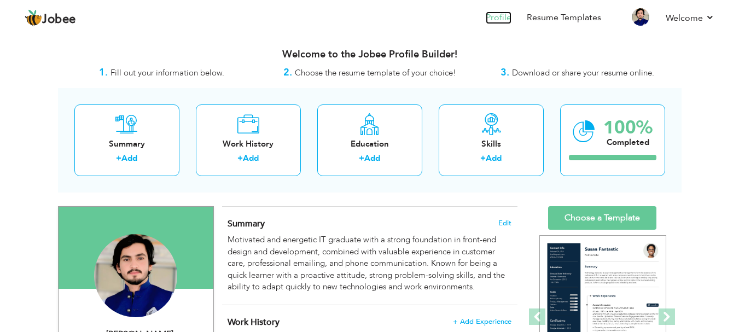
click at [509, 16] on link "Profile" at bounding box center [499, 17] width 26 height 13
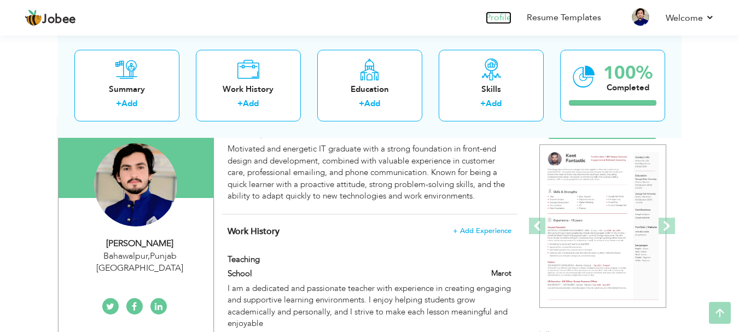
scroll to position [91, 0]
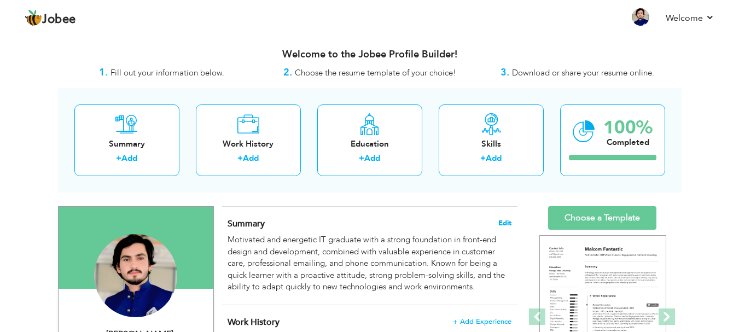
click at [504, 223] on span "Edit" at bounding box center [504, 223] width 13 height 8
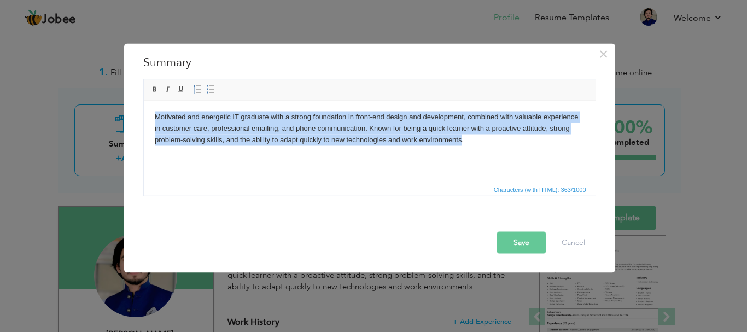
drag, startPoint x: 461, startPoint y: 151, endPoint x: 126, endPoint y: 109, distance: 337.9
click at [143, 109] on html "Motivated and energetic IT graduate with a strong foundation in front-end desig…" at bounding box center [369, 128] width 452 height 56
copy body "Motivated and energetic IT graduate with a strong foundation in front-end desig…"
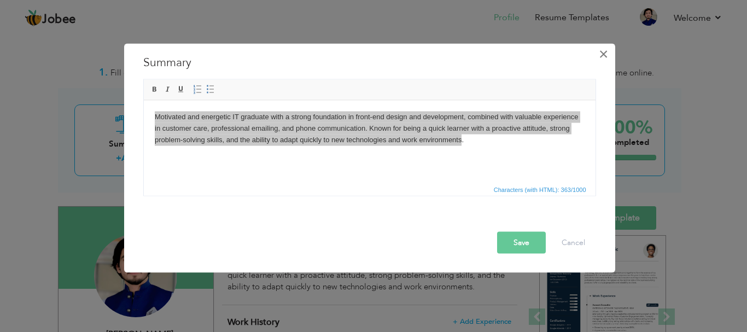
click at [602, 52] on span "×" at bounding box center [603, 54] width 9 height 20
